Goal: Information Seeking & Learning: Learn about a topic

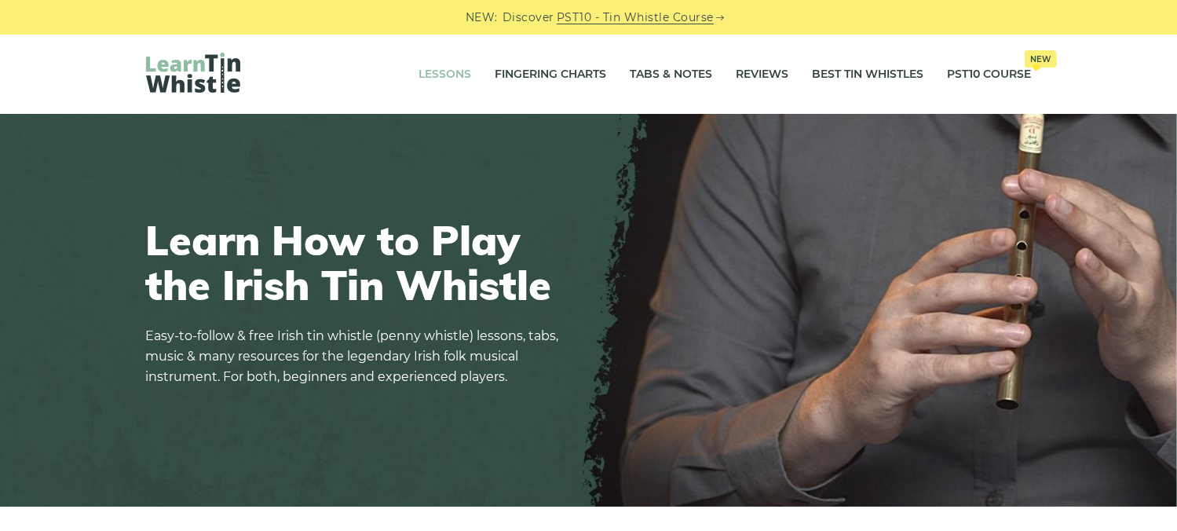
click at [439, 75] on link "Lessons" at bounding box center [445, 74] width 53 height 39
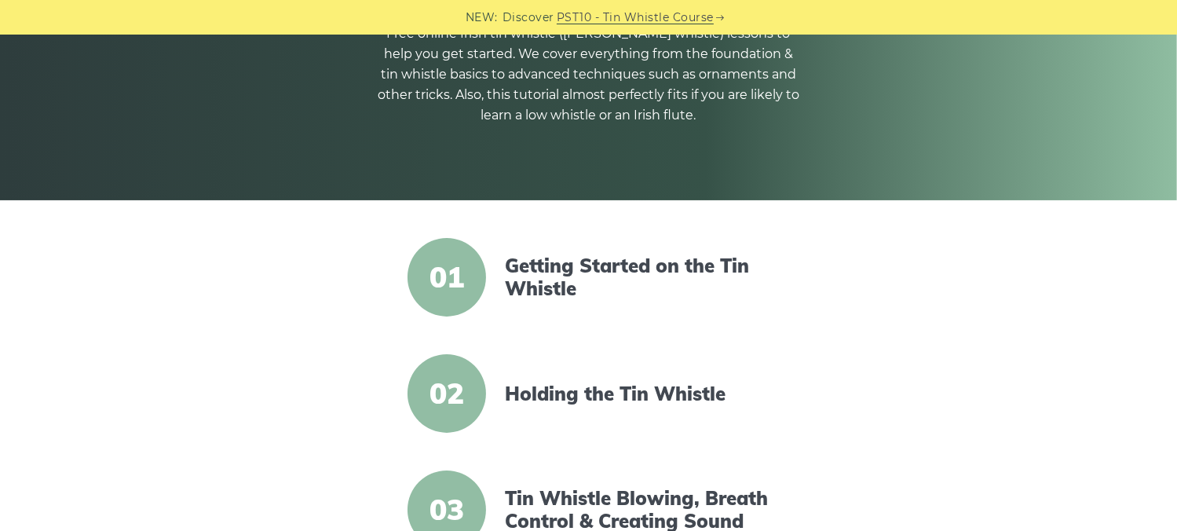
scroll to position [314, 0]
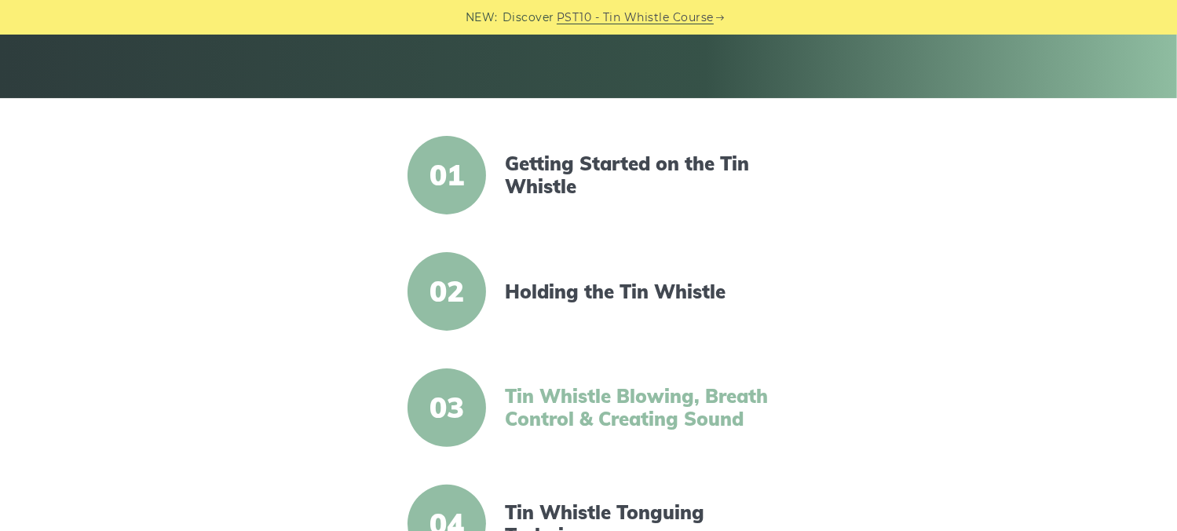
click at [616, 408] on link "Tin Whistle Blowing, Breath Control & Creating Sound" at bounding box center [640, 408] width 270 height 46
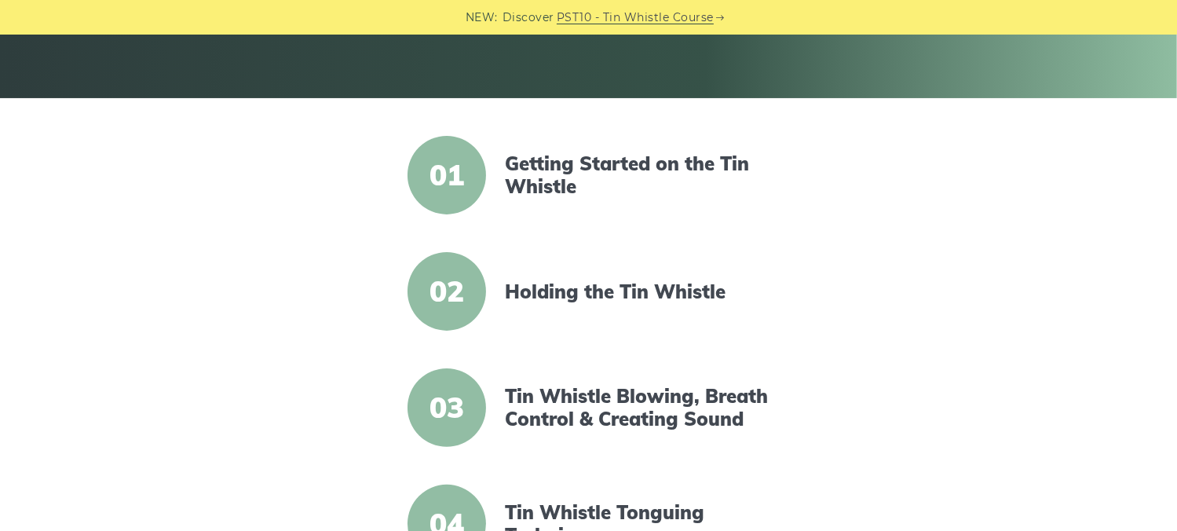
scroll to position [157, 0]
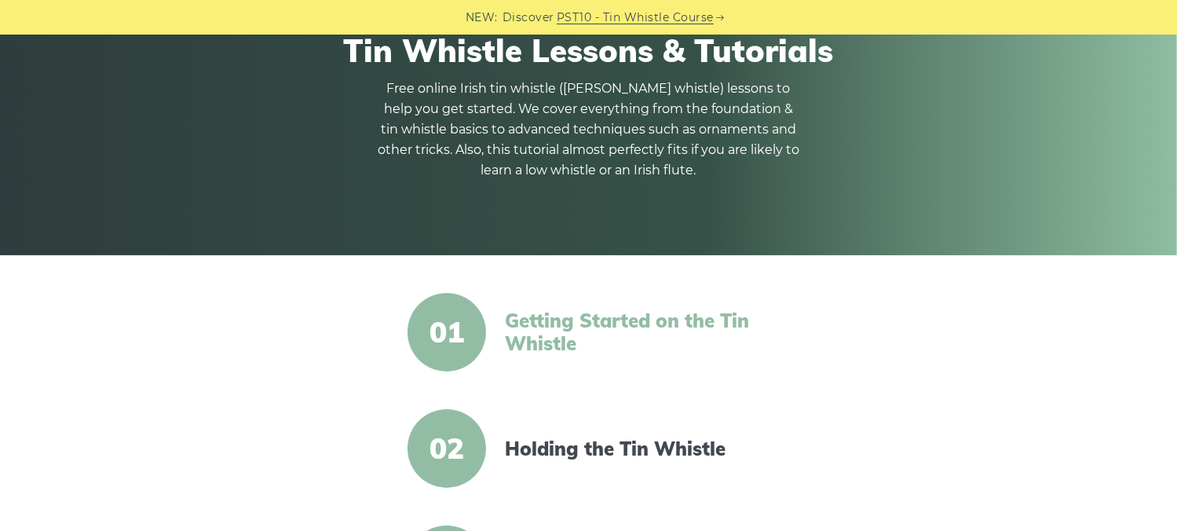
click at [560, 327] on link "Getting Started on the Tin Whistle" at bounding box center [640, 332] width 270 height 46
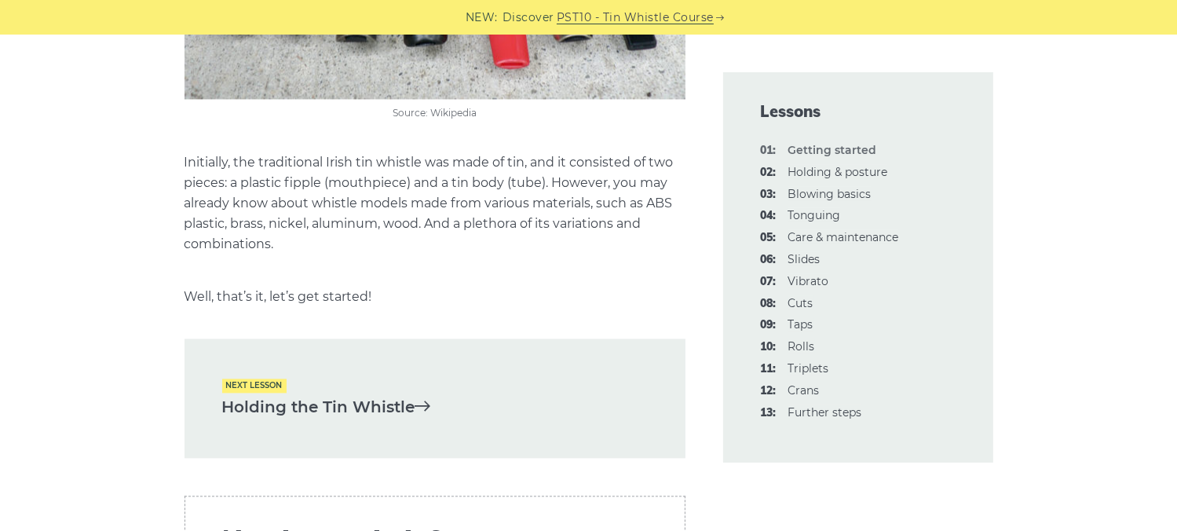
scroll to position [3298, 0]
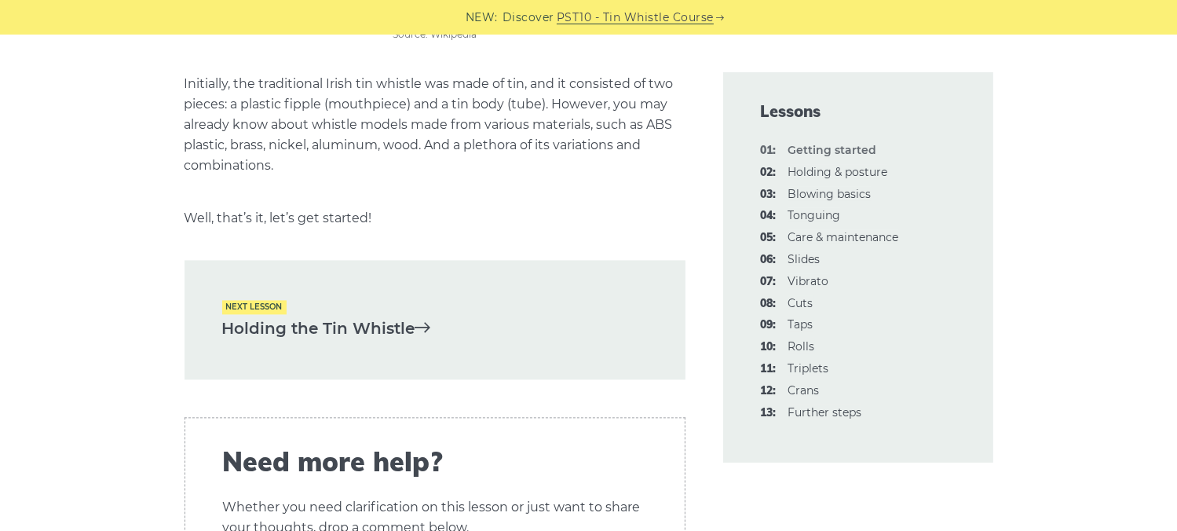
click at [431, 325] on icon at bounding box center [423, 327] width 16 height 16
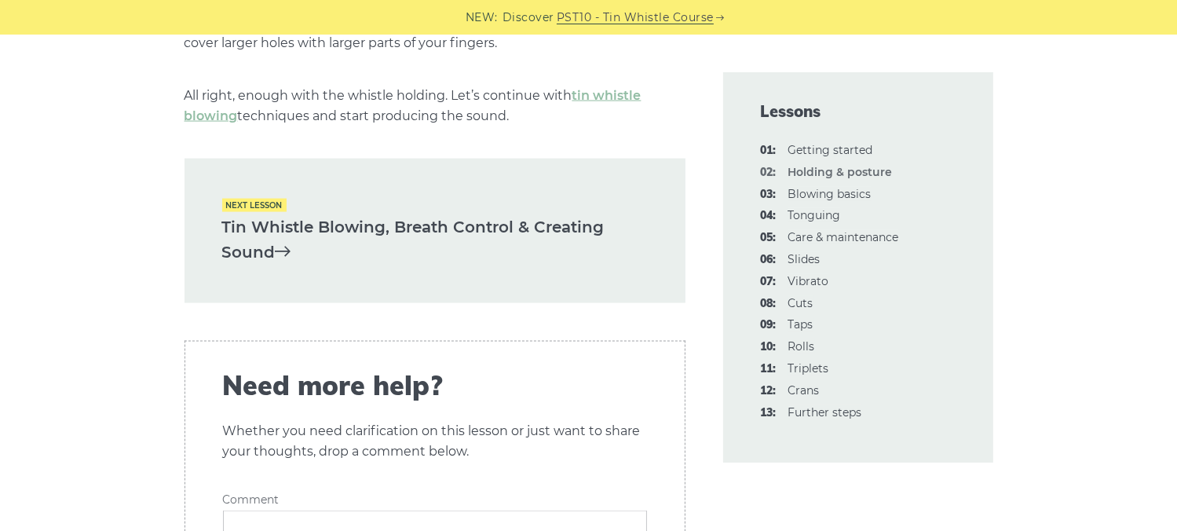
scroll to position [2356, 0]
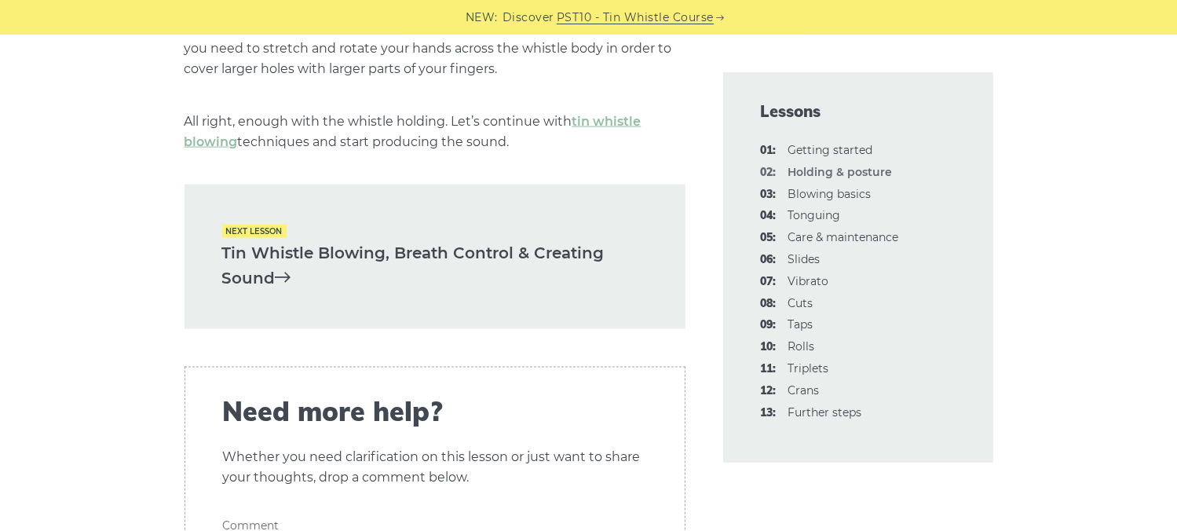
click at [311, 271] on link "Tin Whistle Blowing, Breath Control & Creating Sound" at bounding box center [435, 265] width 426 height 51
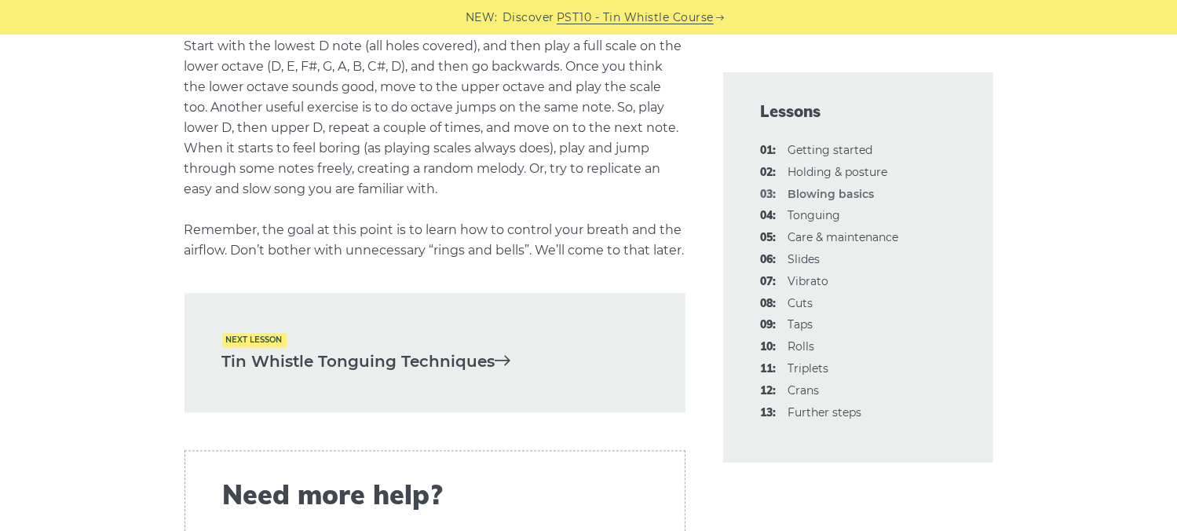
scroll to position [3141, 0]
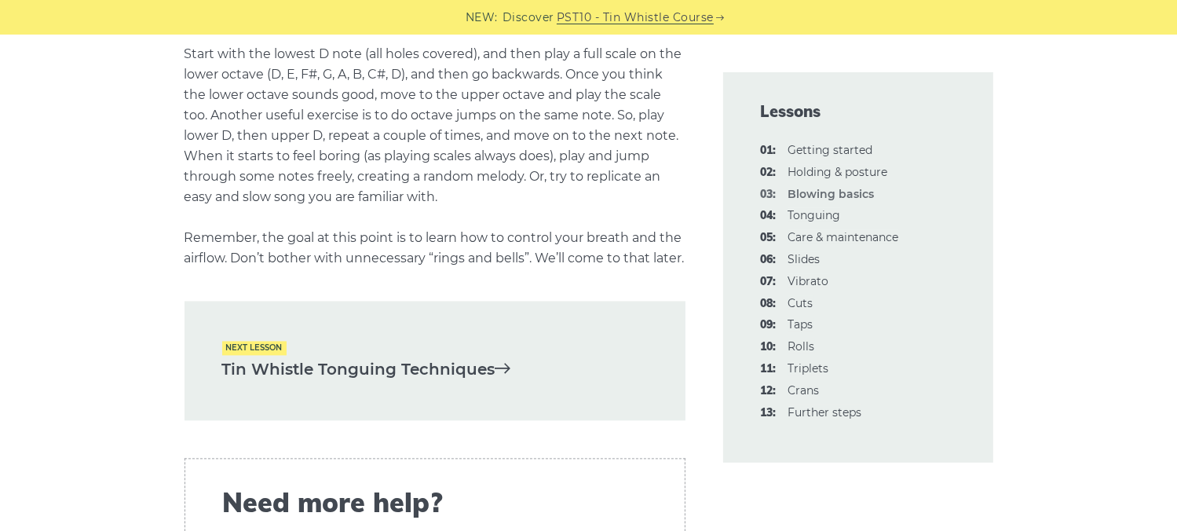
click at [358, 382] on link "Tin Whistle Tonguing Techniques" at bounding box center [435, 370] width 426 height 26
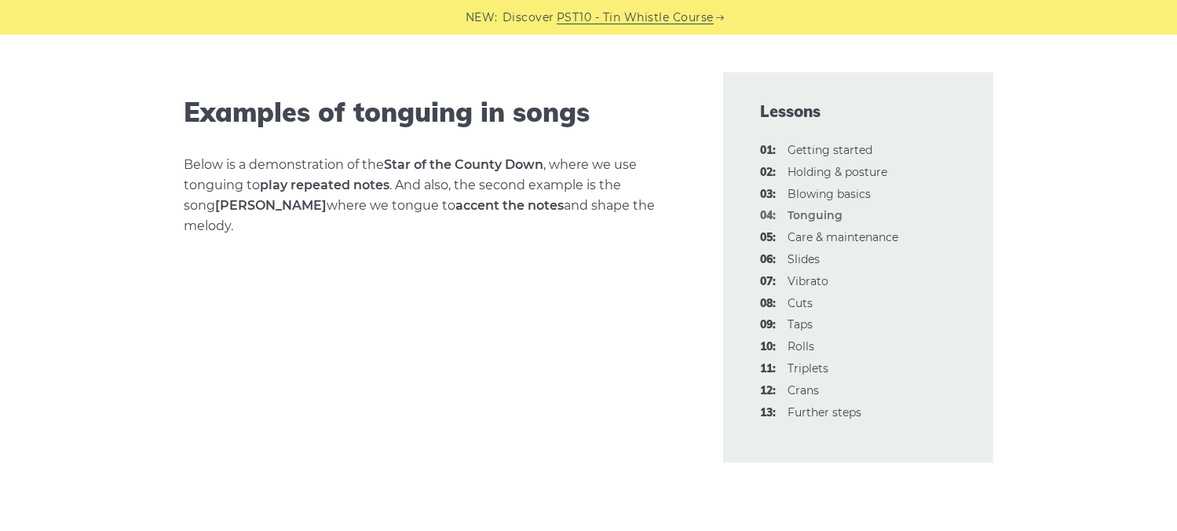
scroll to position [1963, 0]
